Goal: Information Seeking & Learning: Find specific fact

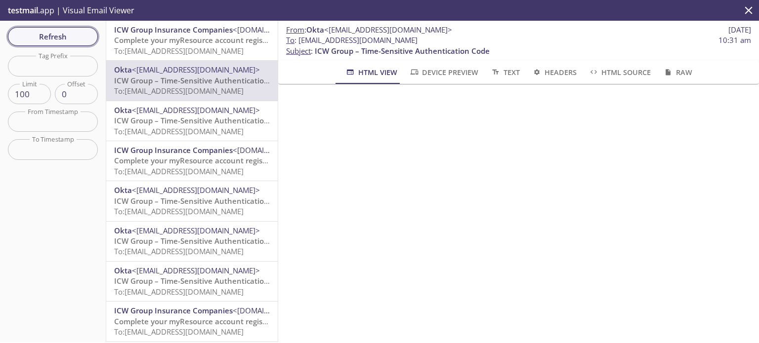
click at [67, 35] on span "Refresh" at bounding box center [53, 36] width 74 height 13
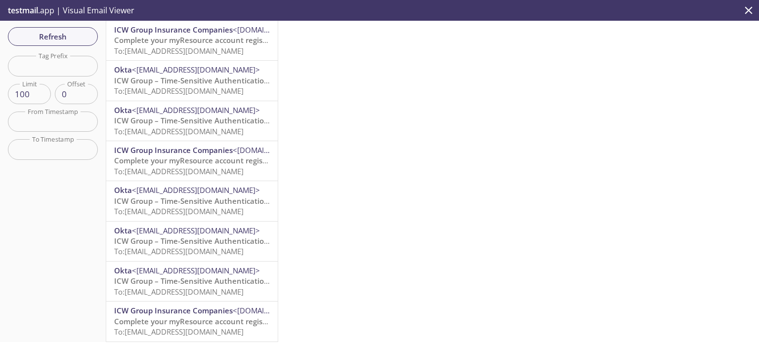
click at [747, 12] on icon "close" at bounding box center [748, 9] width 7 height 7
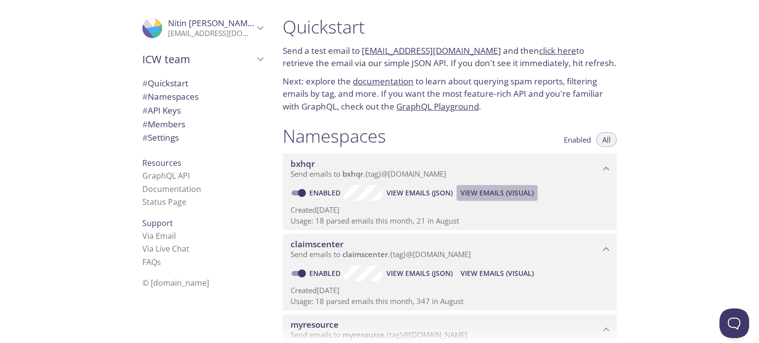
click at [512, 192] on span "View Emails (Visual)" at bounding box center [496, 193] width 73 height 12
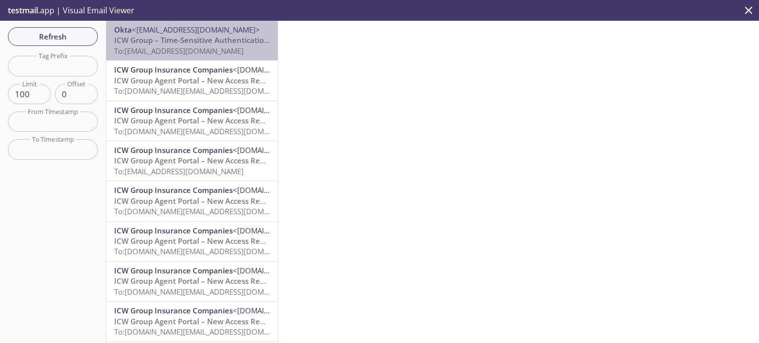
click at [203, 44] on span "ICW Group – Time-Sensitive Authentication Code" at bounding box center [201, 40] width 175 height 10
